Goal: Find specific page/section: Find specific page/section

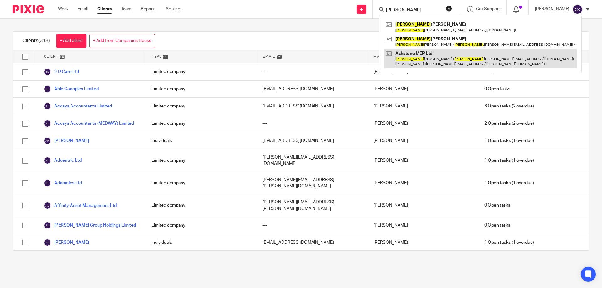
type input "[PERSON_NAME]"
click at [423, 63] on link at bounding box center [480, 58] width 192 height 19
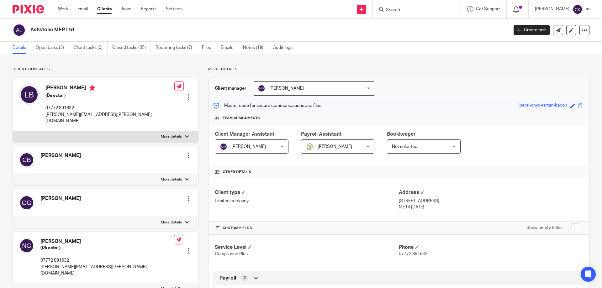
click at [415, 14] on div at bounding box center [417, 9] width 88 height 18
click at [407, 12] on input "Search" at bounding box center [413, 11] width 56 height 6
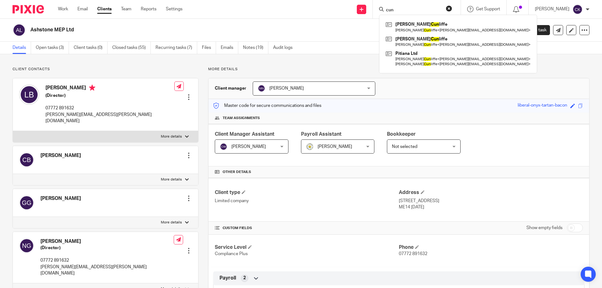
type input "cun"
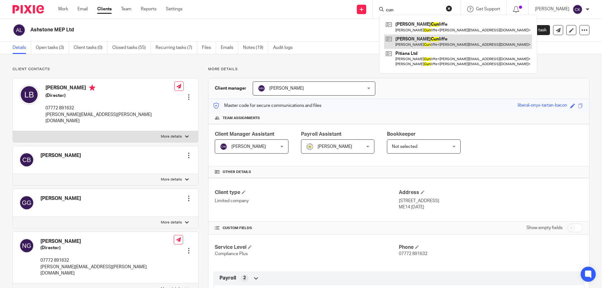
drag, startPoint x: 452, startPoint y: 5, endPoint x: 390, endPoint y: 47, distance: 75.1
click at [452, 5] on button "reset" at bounding box center [449, 8] width 6 height 6
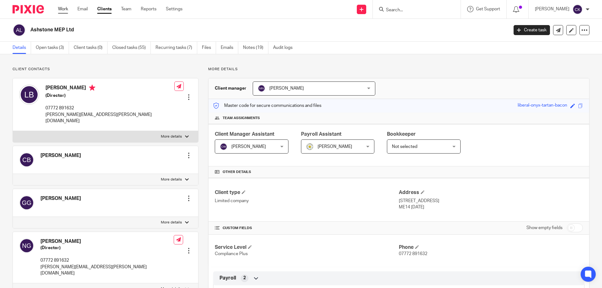
click at [62, 11] on link "Work" at bounding box center [63, 9] width 10 height 6
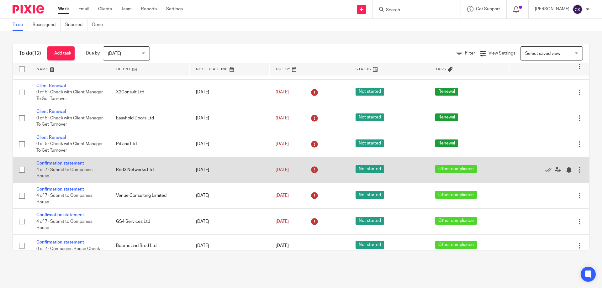
scroll to position [132, 0]
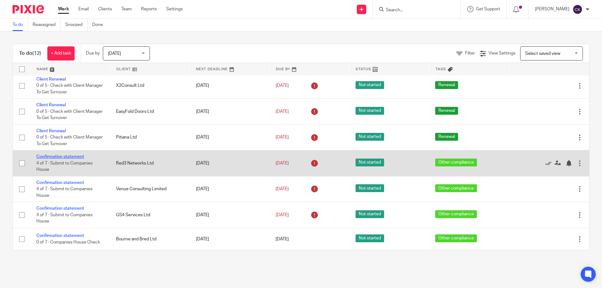
click at [65, 155] on link "Confirmation statement" at bounding box center [60, 156] width 48 height 4
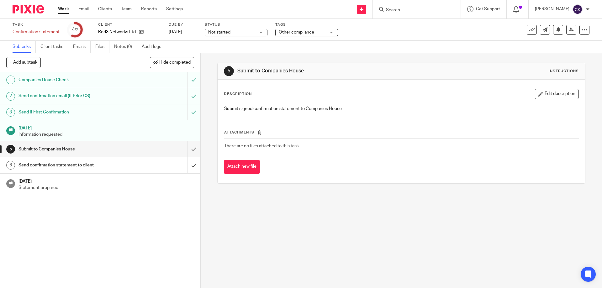
click at [78, 95] on h1 "Send confirmation email (If Prior CS)" at bounding box center [72, 95] width 108 height 9
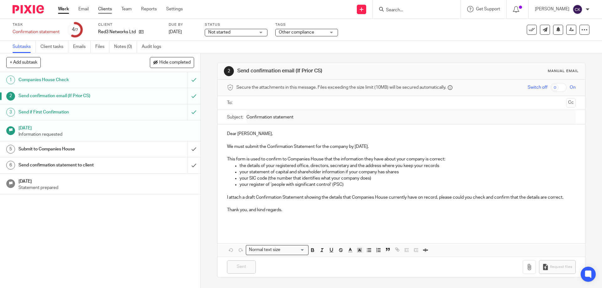
click at [103, 12] on link "Clients" at bounding box center [105, 9] width 14 height 6
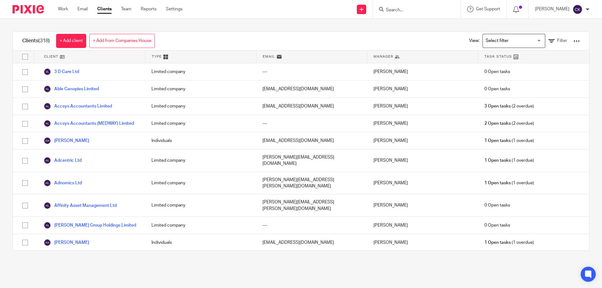
click at [404, 9] on input "Search" at bounding box center [413, 11] width 56 height 6
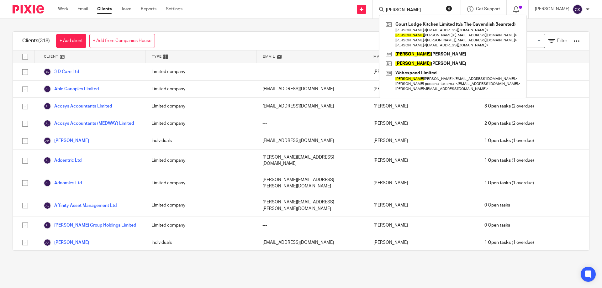
type input "julie"
click at [458, 9] on div "julie Court Lodge Kitchen Limited (t/a The Cavendish Bearsted) Tania Cizmic < t…" at bounding box center [417, 9] width 88 height 18
click at [457, 9] on div "julie Court Lodge Kitchen Limited (t/a The Cavendish Bearsted) Tania Cizmic < t…" at bounding box center [417, 9] width 88 height 18
click at [452, 9] on button "reset" at bounding box center [449, 8] width 6 height 6
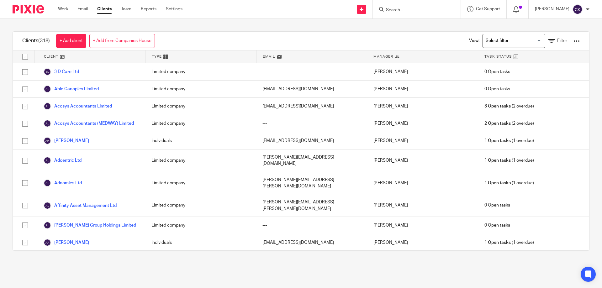
click at [426, 9] on input "Search" at bounding box center [413, 11] width 56 height 6
type input "j"
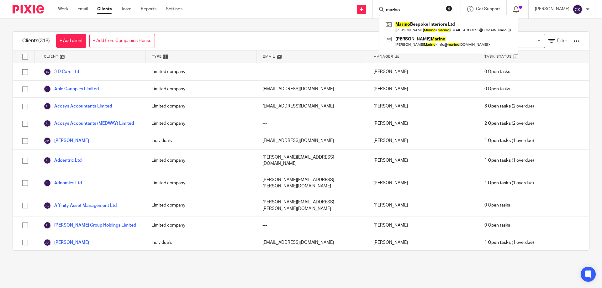
type input "marino"
click at [452, 8] on button "reset" at bounding box center [449, 8] width 6 height 6
